Goal: Task Accomplishment & Management: Use online tool/utility

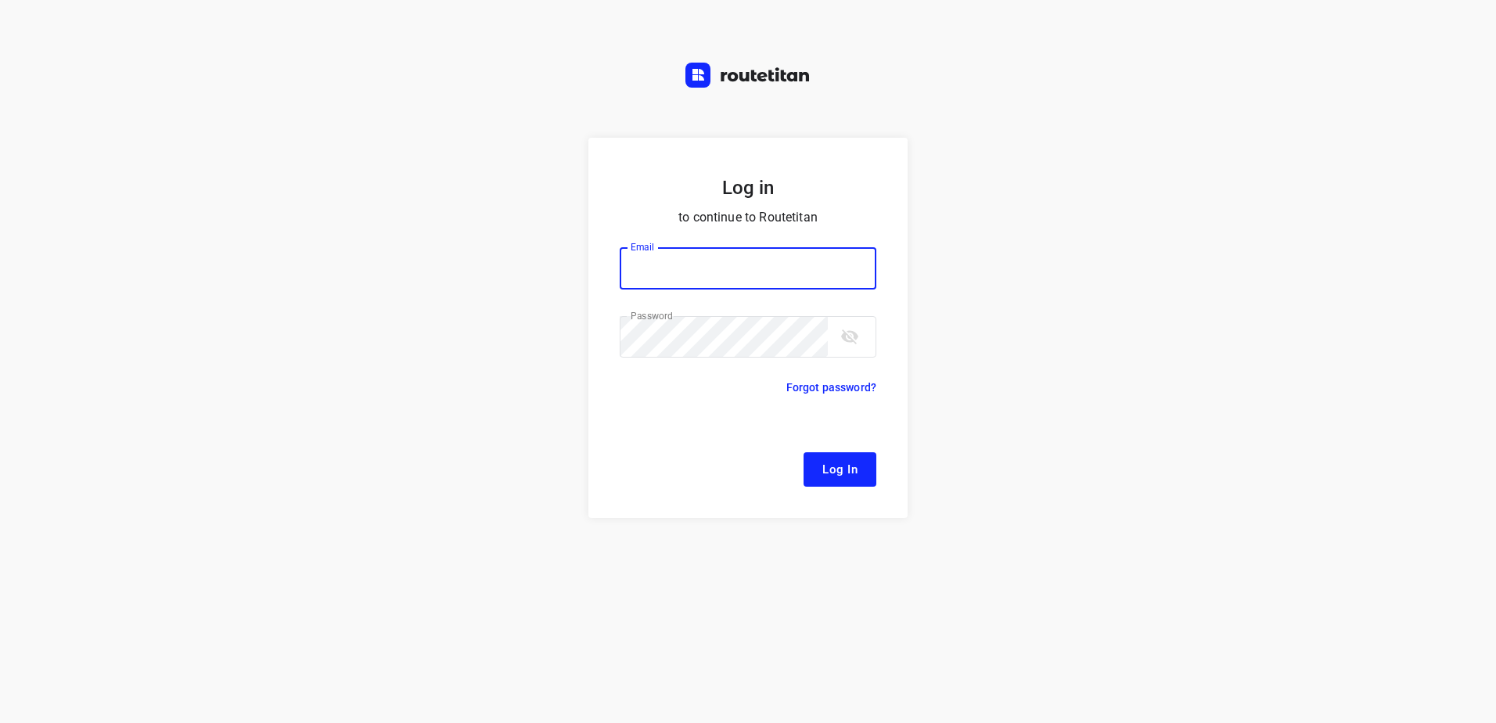
type input "[EMAIL_ADDRESS][DOMAIN_NAME]"
click at [834, 468] on span "Log In" at bounding box center [840, 469] width 35 height 20
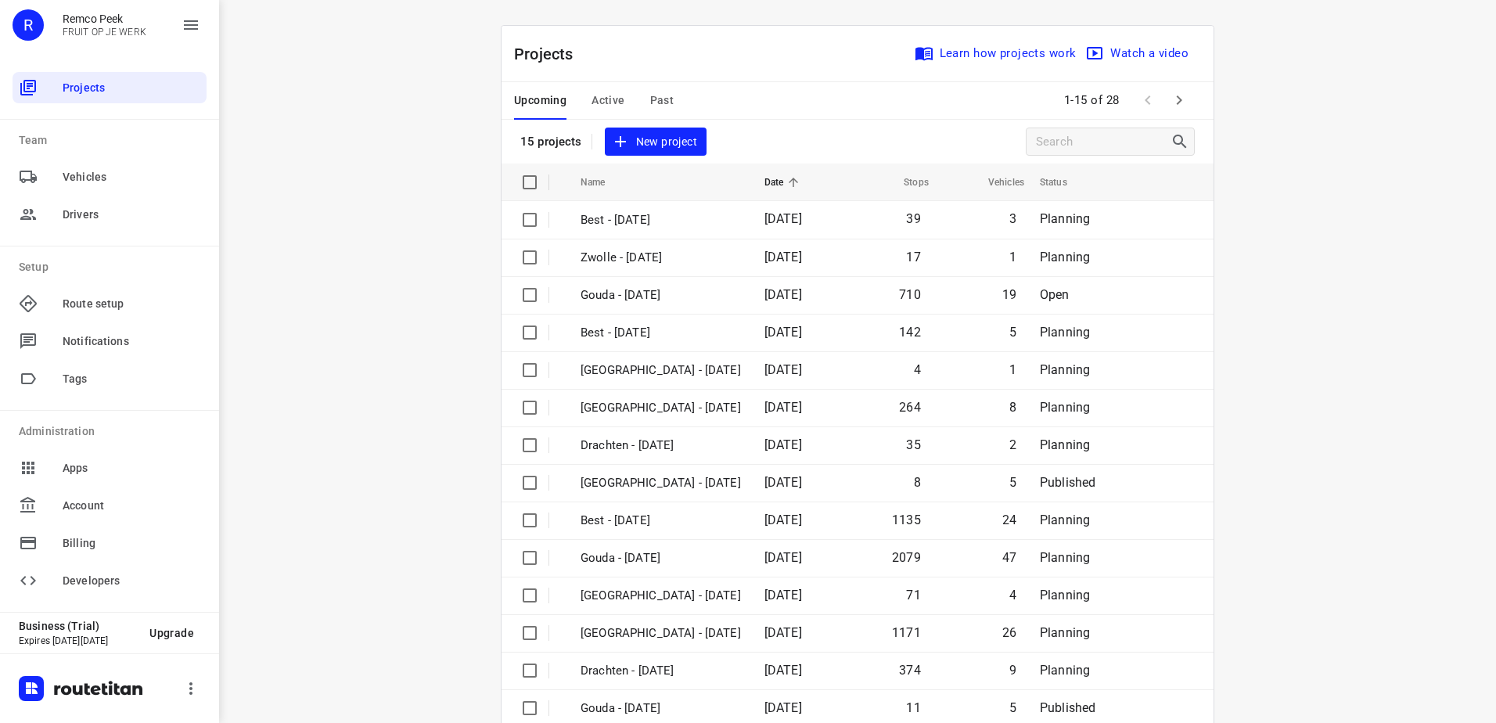
scroll to position [68, 0]
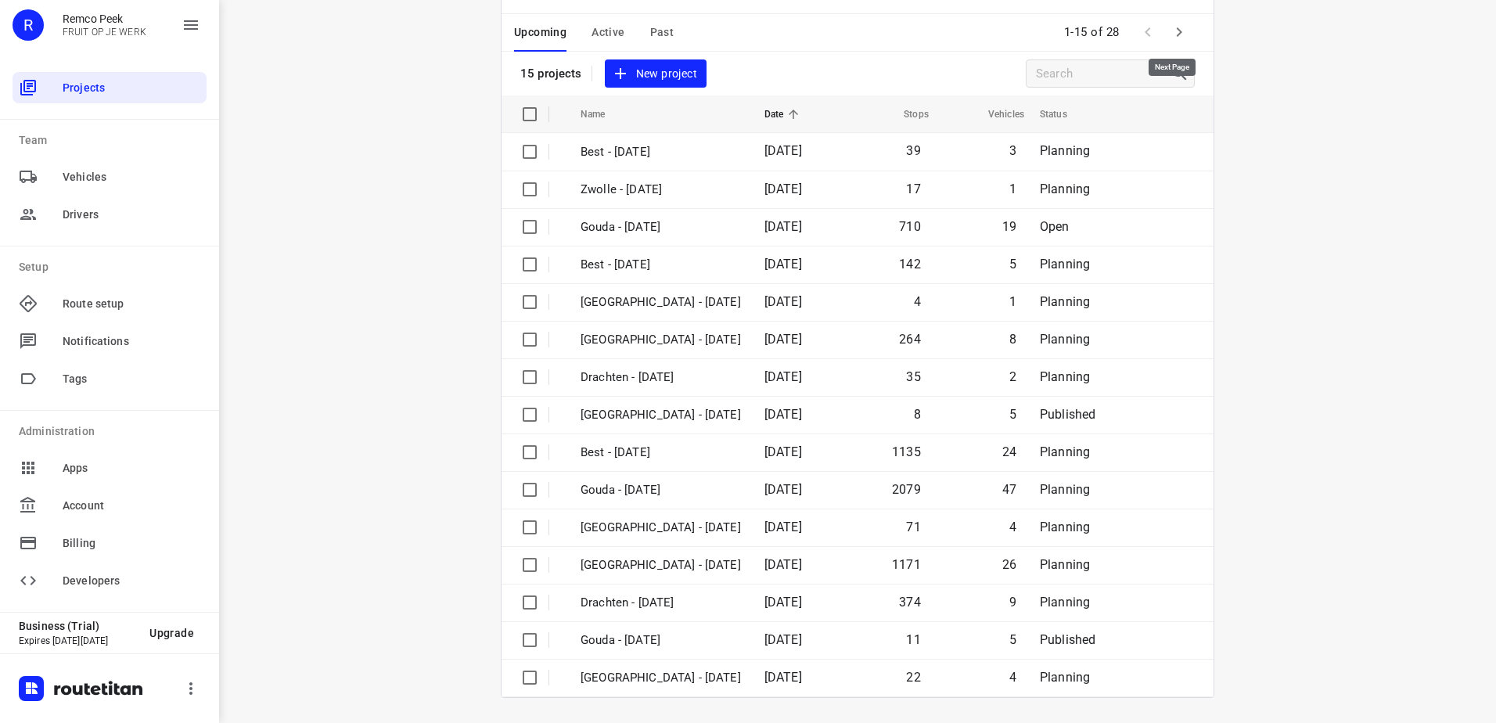
click at [1164, 28] on button "button" at bounding box center [1179, 31] width 31 height 31
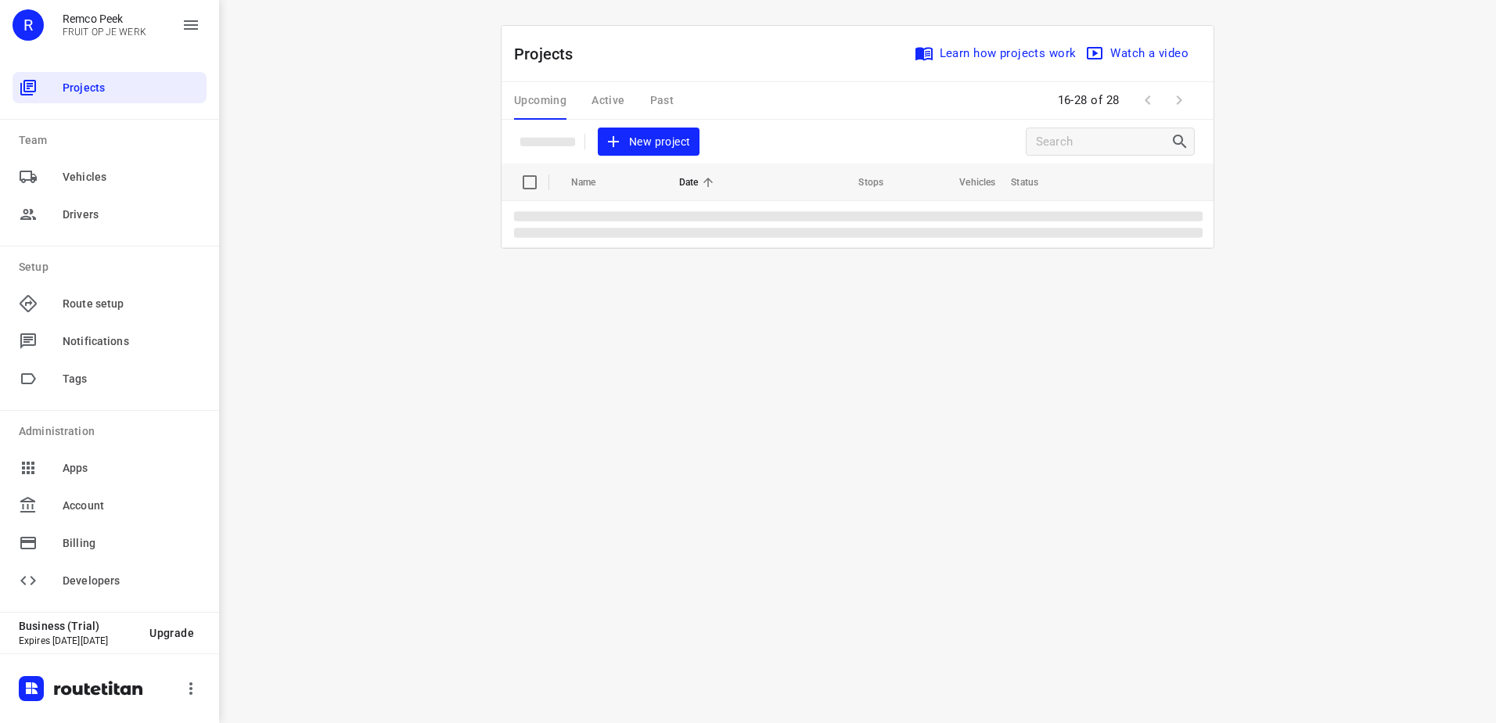
scroll to position [0, 0]
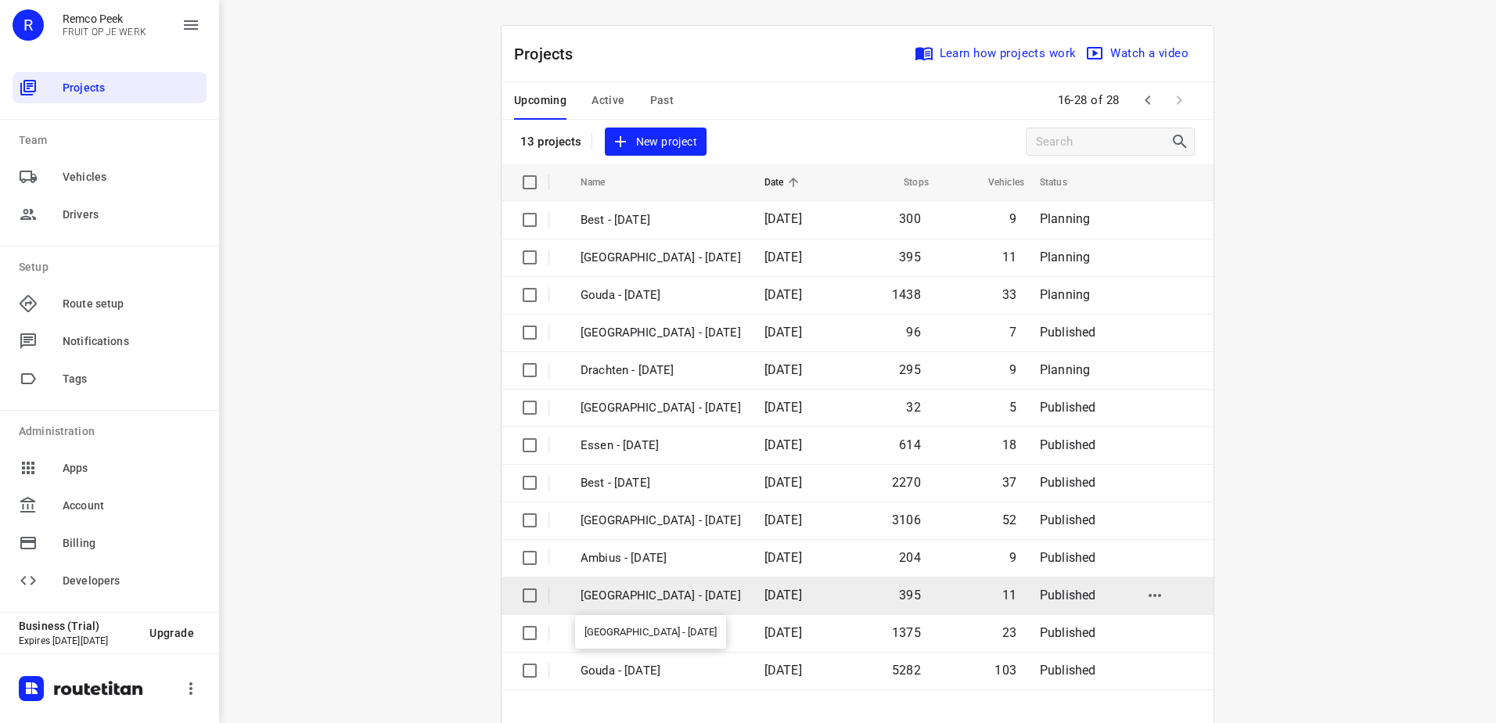
click at [662, 592] on p "[GEOGRAPHIC_DATA] - [DATE]" at bounding box center [661, 596] width 160 height 18
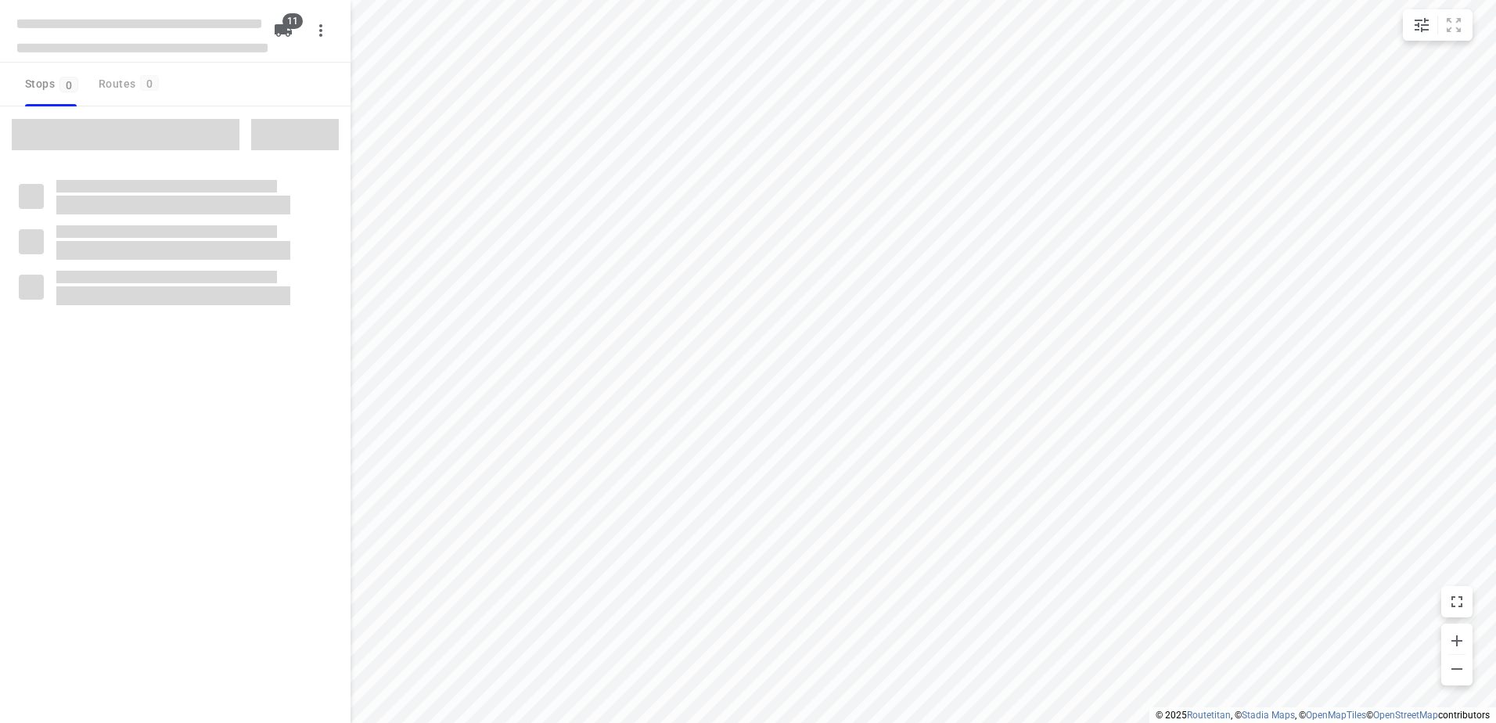
checkbox input "true"
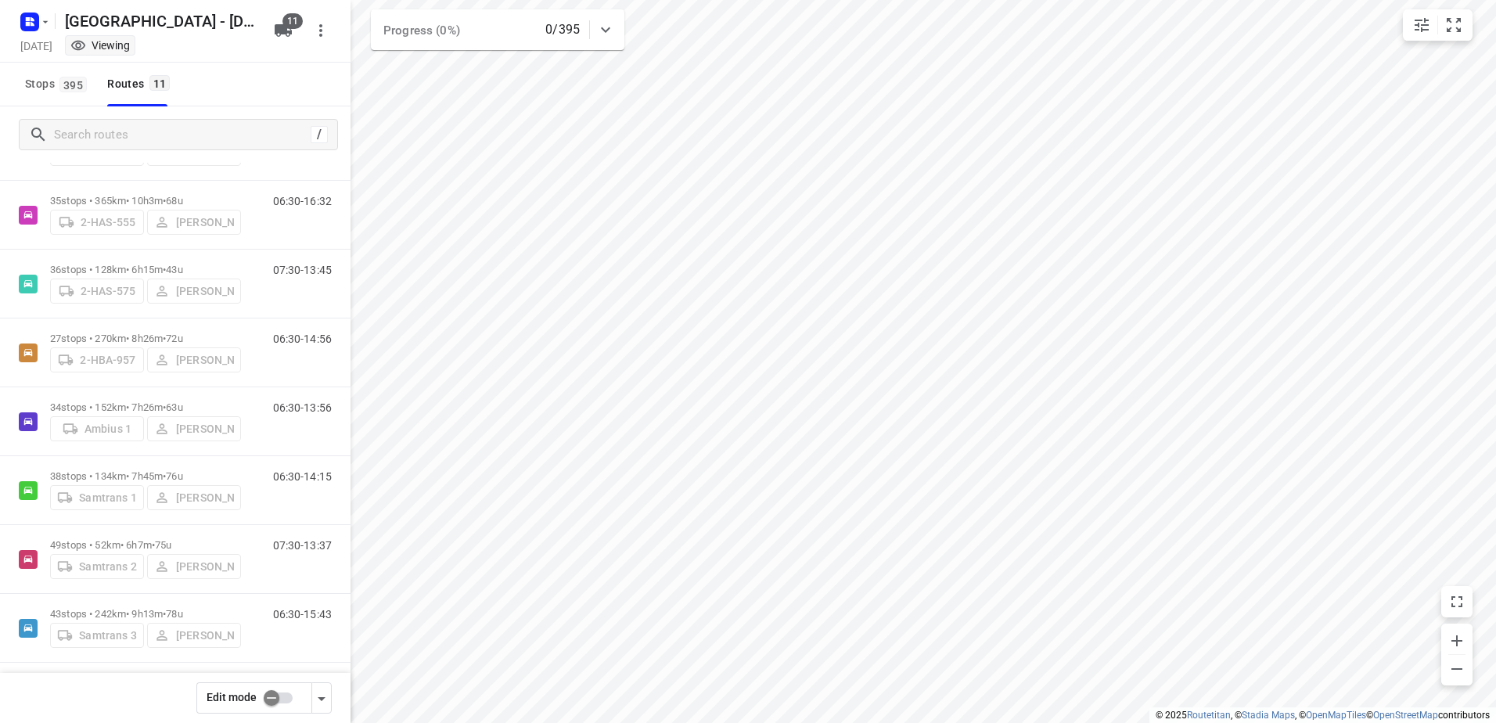
scroll to position [212, 0]
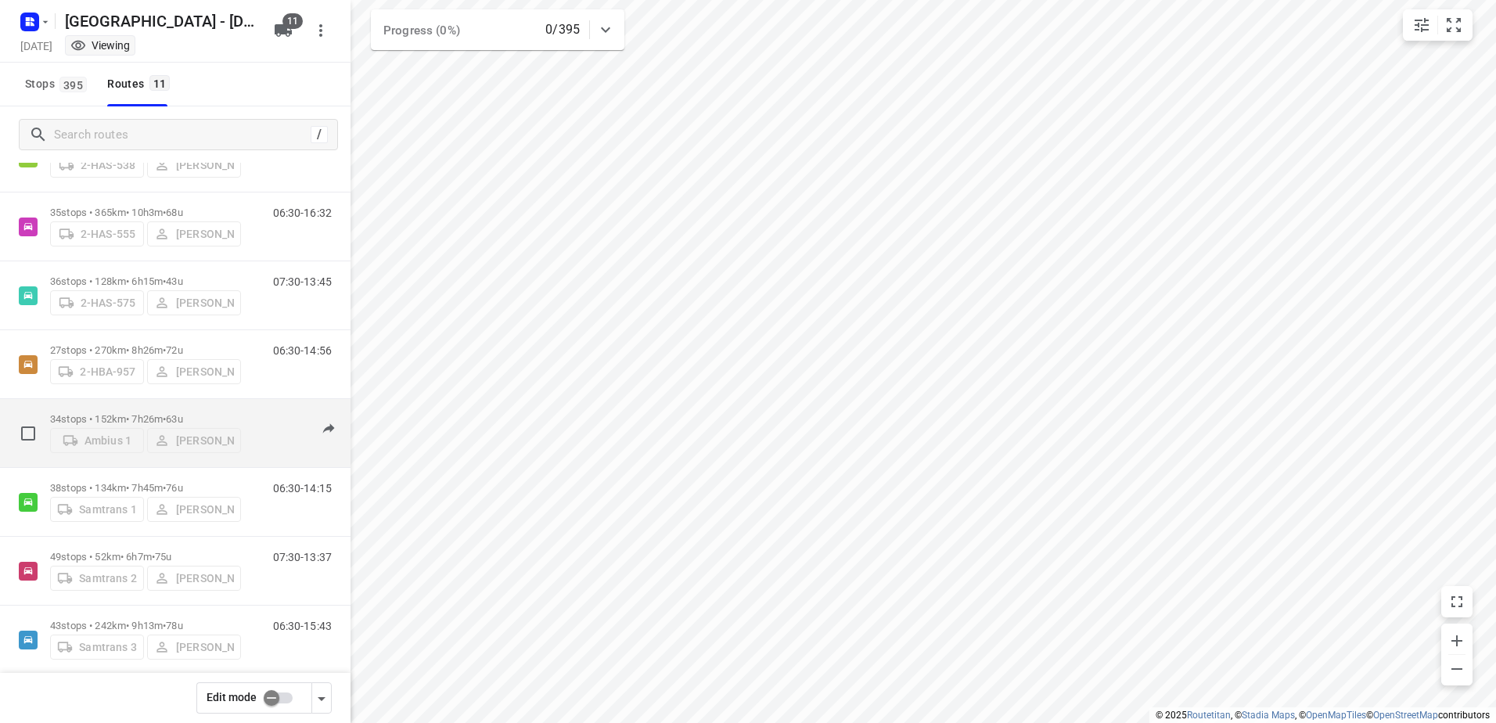
click at [85, 413] on p "34 stops • 152km • 7h26m • 63u" at bounding box center [145, 419] width 191 height 12
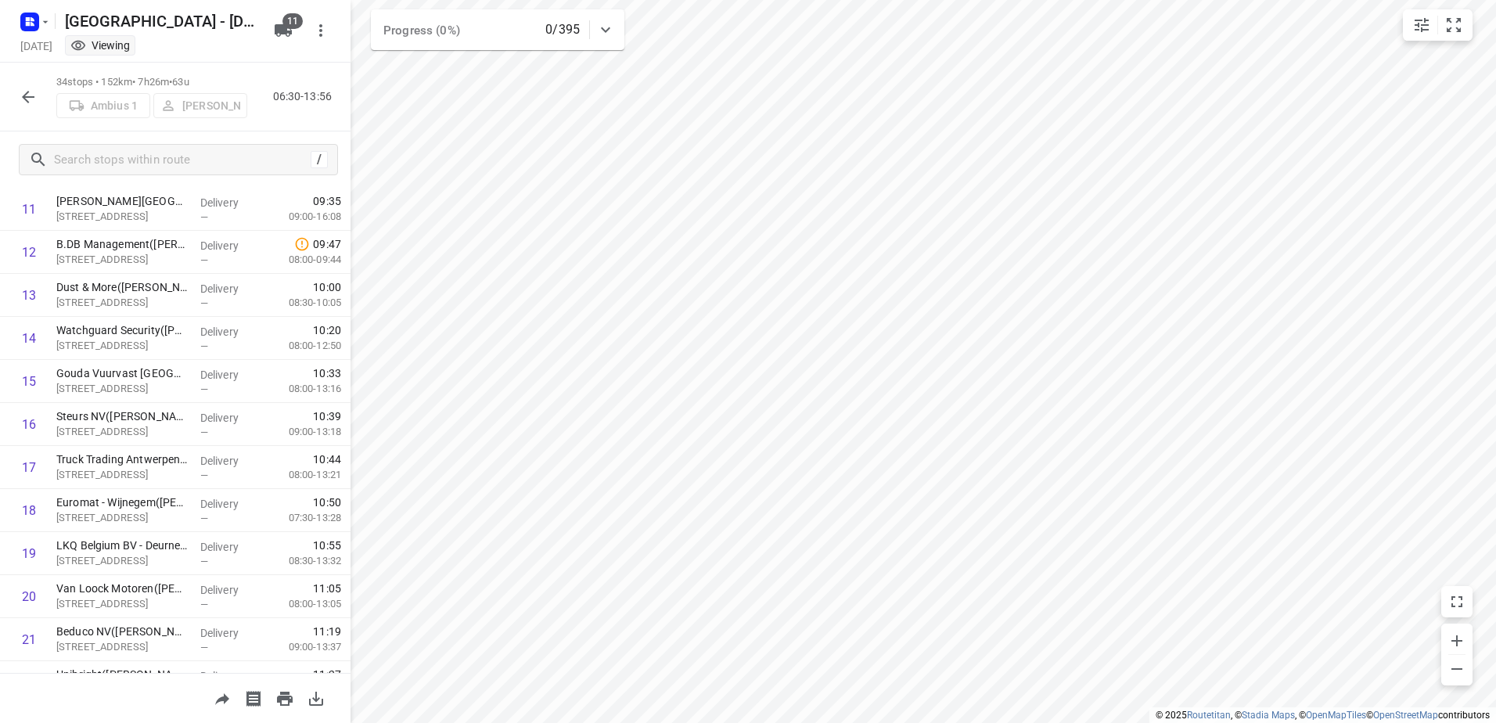
scroll to position [1100, 0]
